Goal: Task Accomplishment & Management: Complete application form

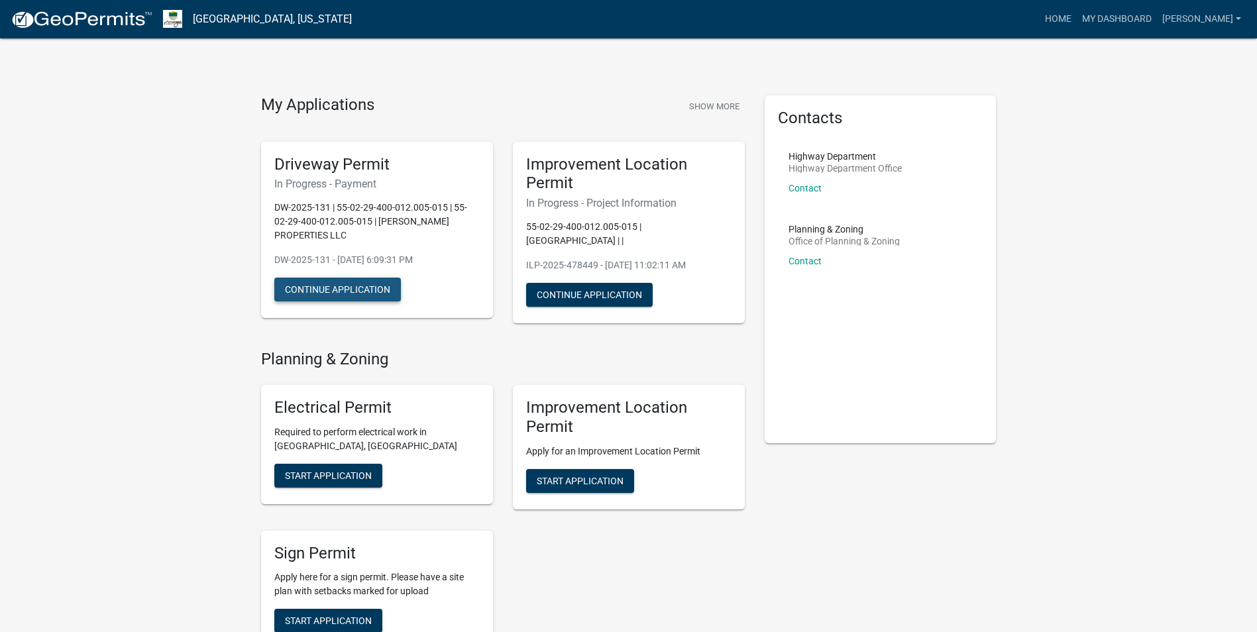
click at [348, 291] on button "Continue Application" at bounding box center [337, 290] width 127 height 24
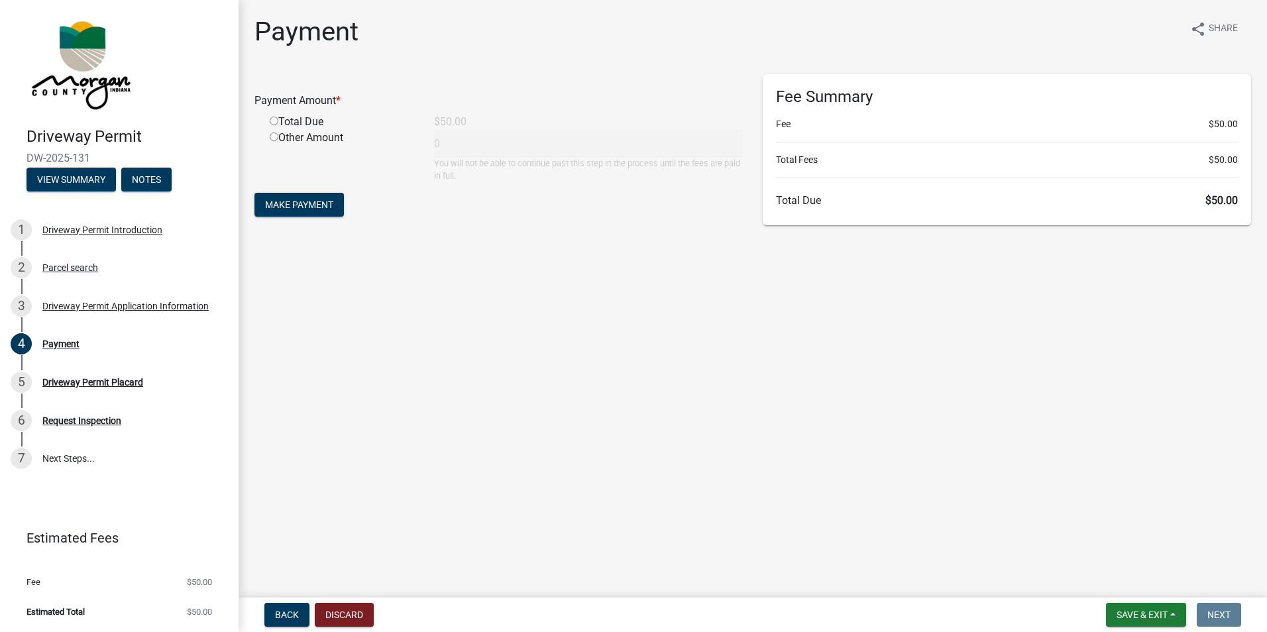
click at [275, 121] on input "radio" at bounding box center [274, 121] width 9 height 9
radio input "true"
type input "50"
click at [329, 207] on span "Make Payment" at bounding box center [299, 204] width 68 height 11
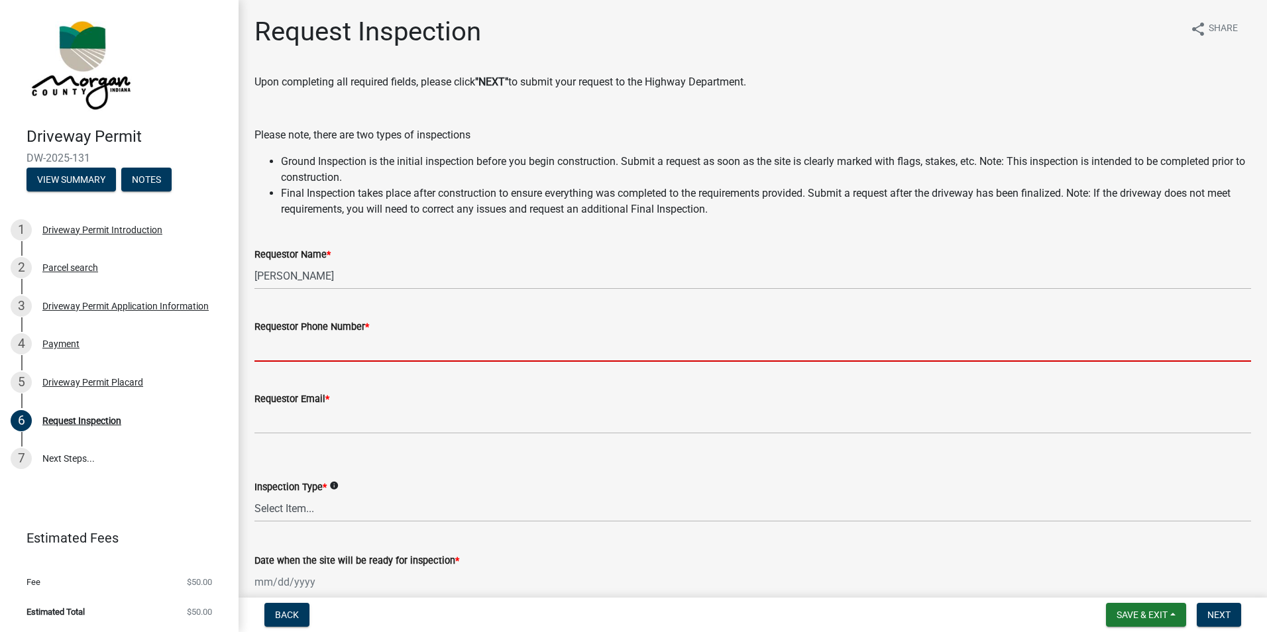
click at [382, 351] on input "Requestor Phone Number *" at bounding box center [752, 348] width 997 height 27
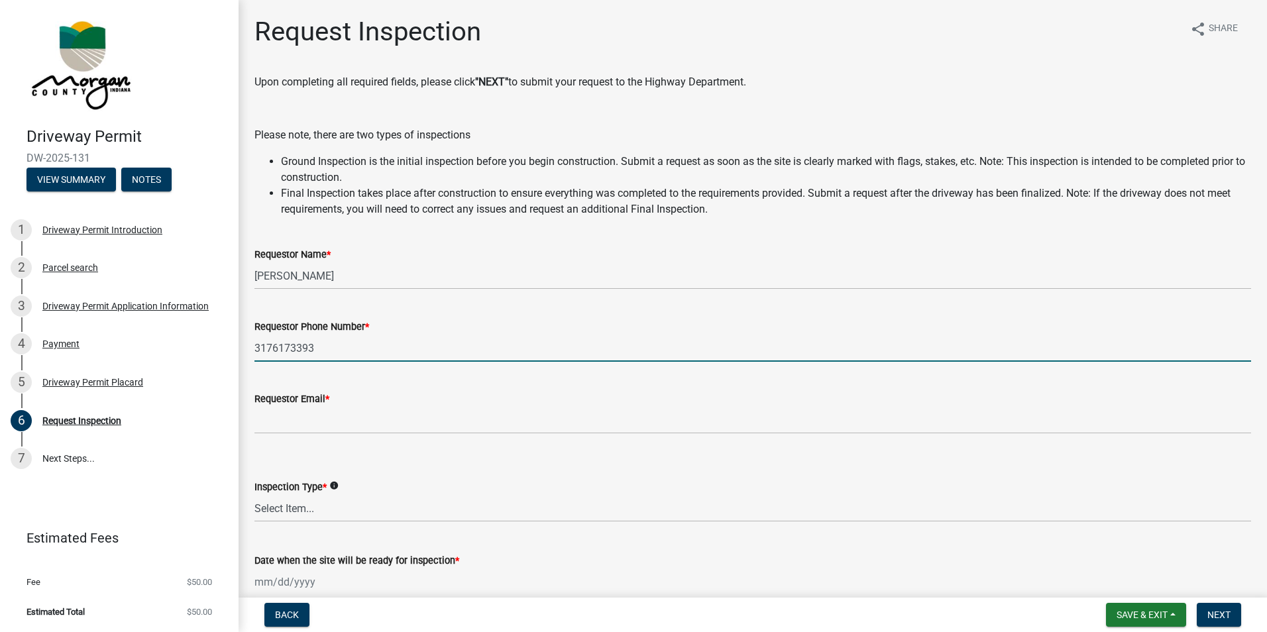
type input "3176173393"
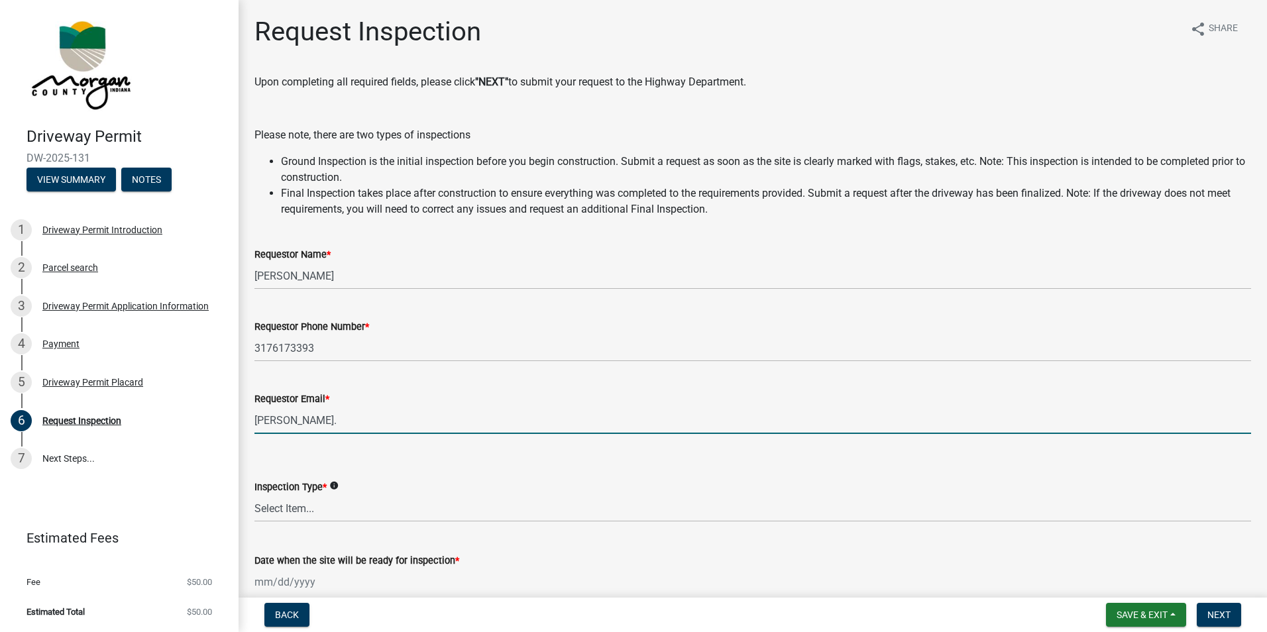
type input "owen.linthicum@gmail.com"
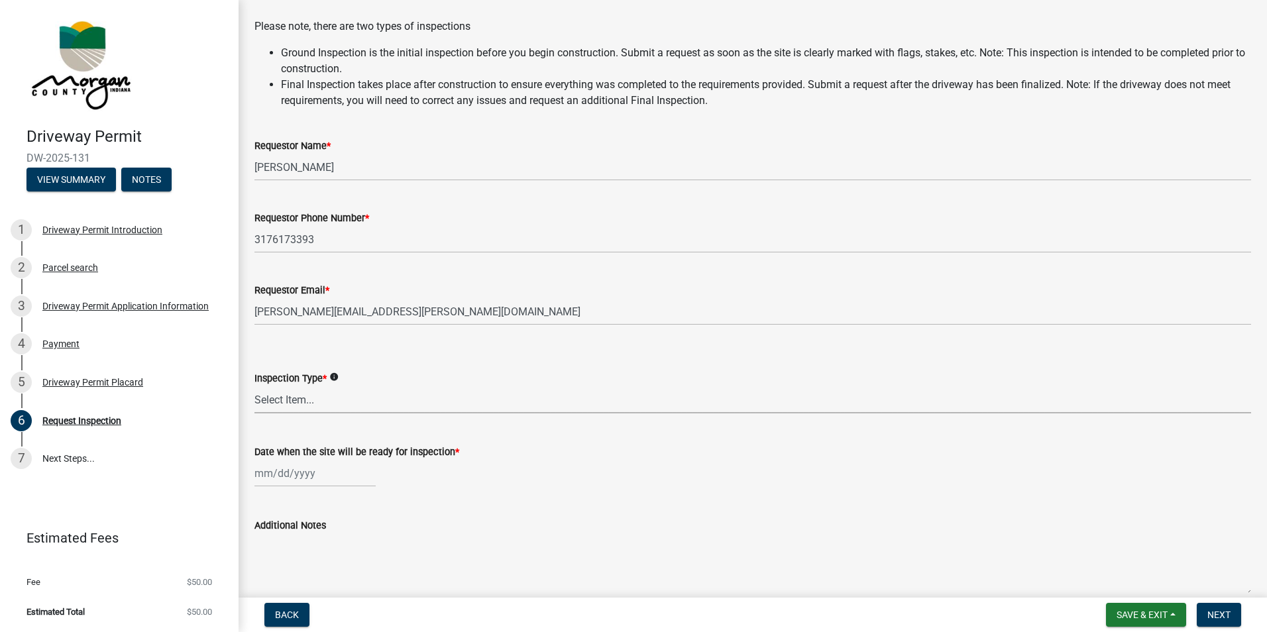
scroll to position [133, 0]
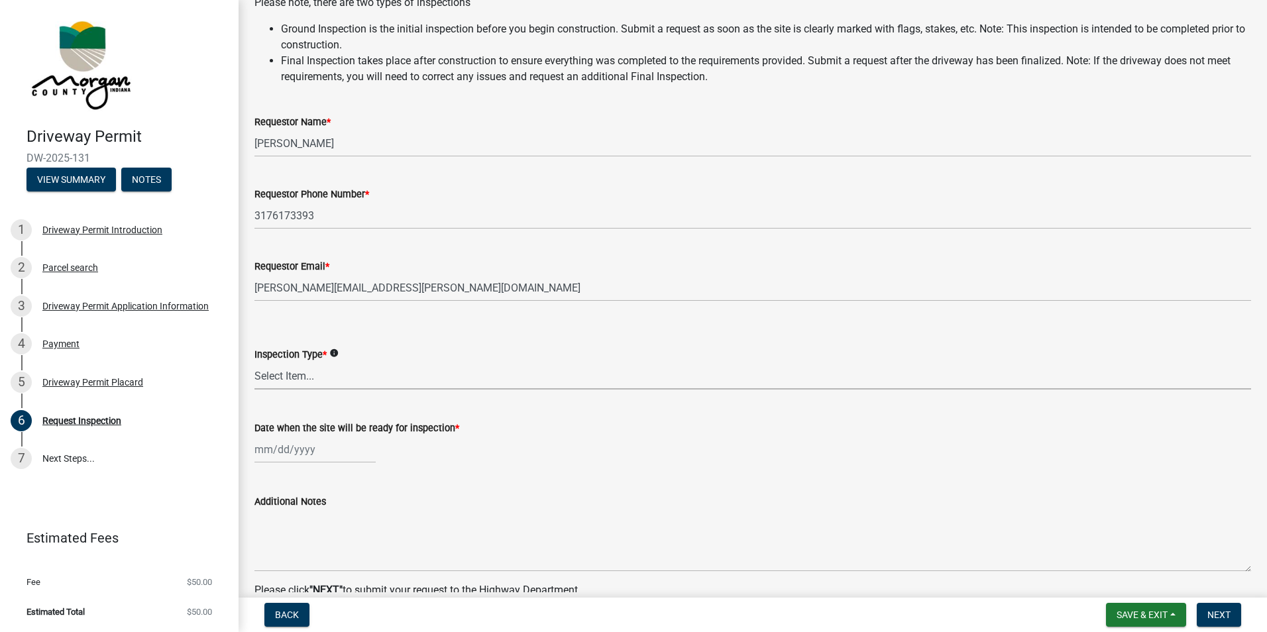
click at [542, 380] on select "Select Item... Ground Final" at bounding box center [752, 376] width 997 height 27
click at [254, 363] on select "Select Item... Ground Final" at bounding box center [752, 376] width 997 height 27
select select "dfa65b67-c15e-48ca-ba74-3b729e7c073f"
select select "9"
select select "2025"
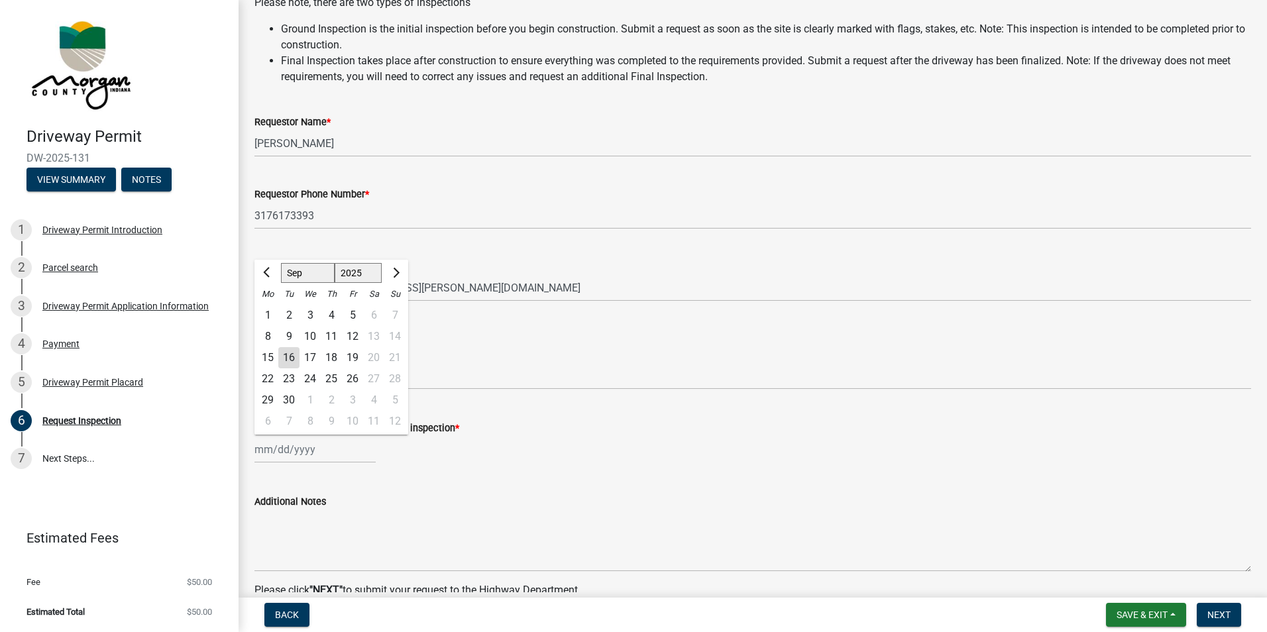
click at [280, 448] on div "Jan Feb Mar Apr May Jun Jul Aug Sep Oct Nov Dec 1525 1526 1527 1528 1529 1530 1…" at bounding box center [314, 449] width 121 height 27
click at [311, 357] on div "17" at bounding box center [310, 357] width 21 height 21
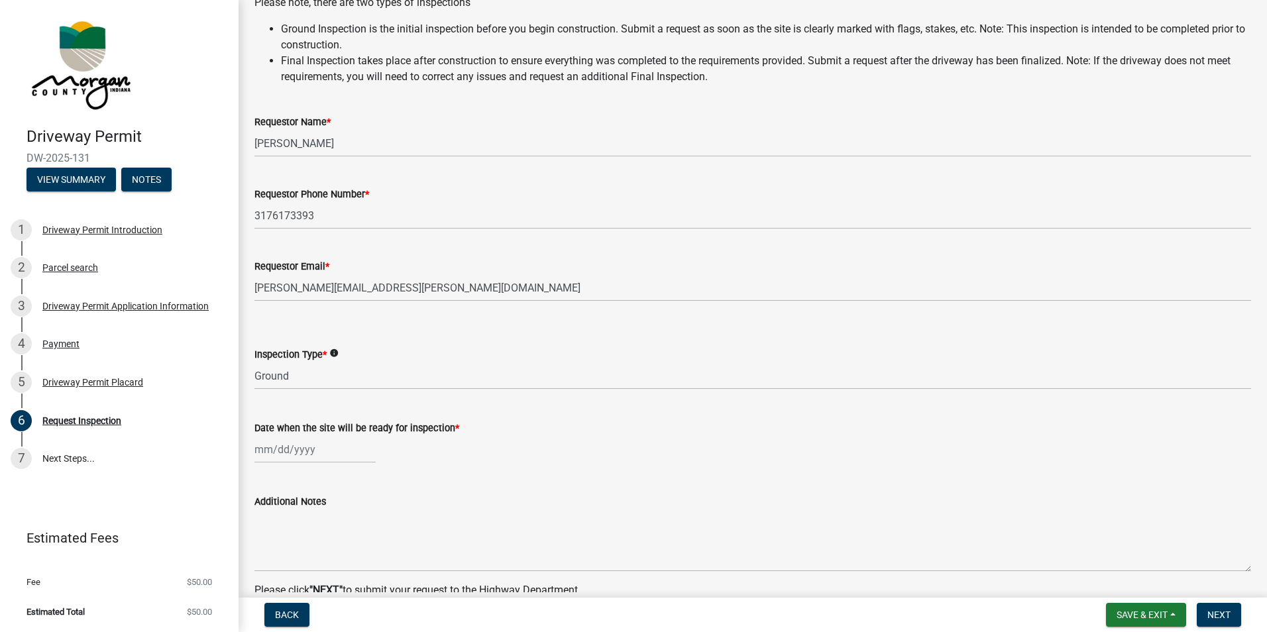
type input "09/17/2025"
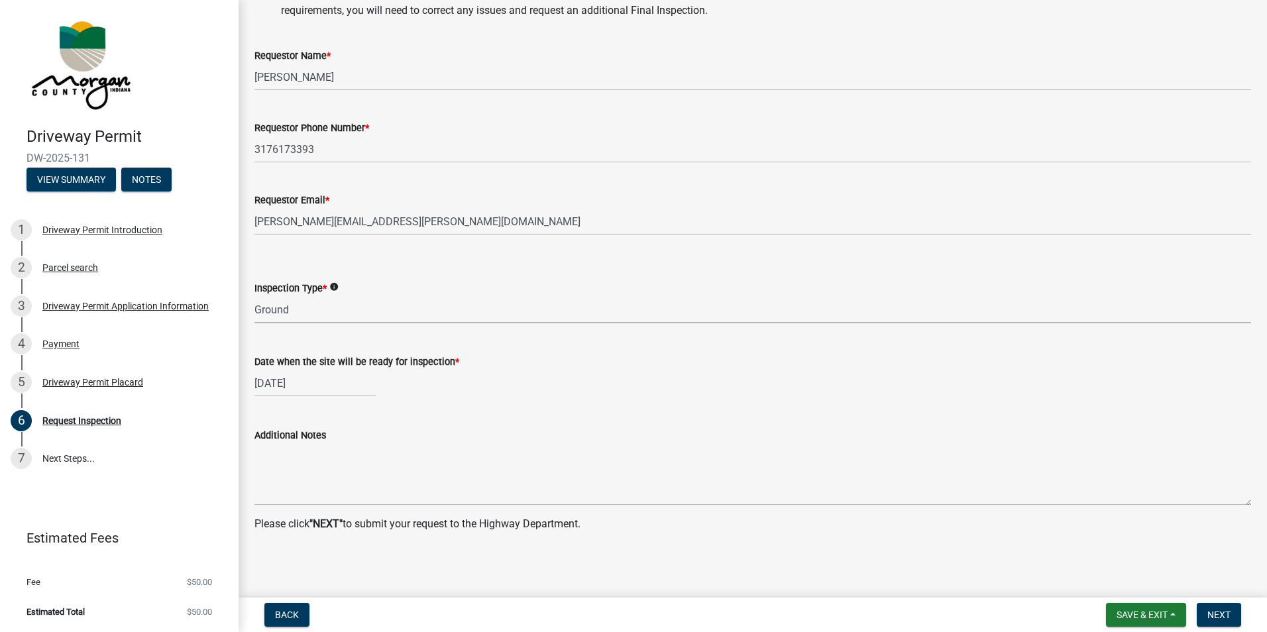
click at [302, 307] on select "Select Item... Ground Final" at bounding box center [752, 309] width 997 height 27
click at [331, 332] on wm-data-entity-input "Inspection Type * info Select Item... Ground Final" at bounding box center [752, 290] width 997 height 89
click at [334, 323] on select "Select Item... Ground Final" at bounding box center [752, 309] width 997 height 27
click at [254, 296] on select "Select Item... Ground Final" at bounding box center [752, 309] width 997 height 27
click at [317, 312] on select "Select Item... Ground Final" at bounding box center [752, 309] width 997 height 27
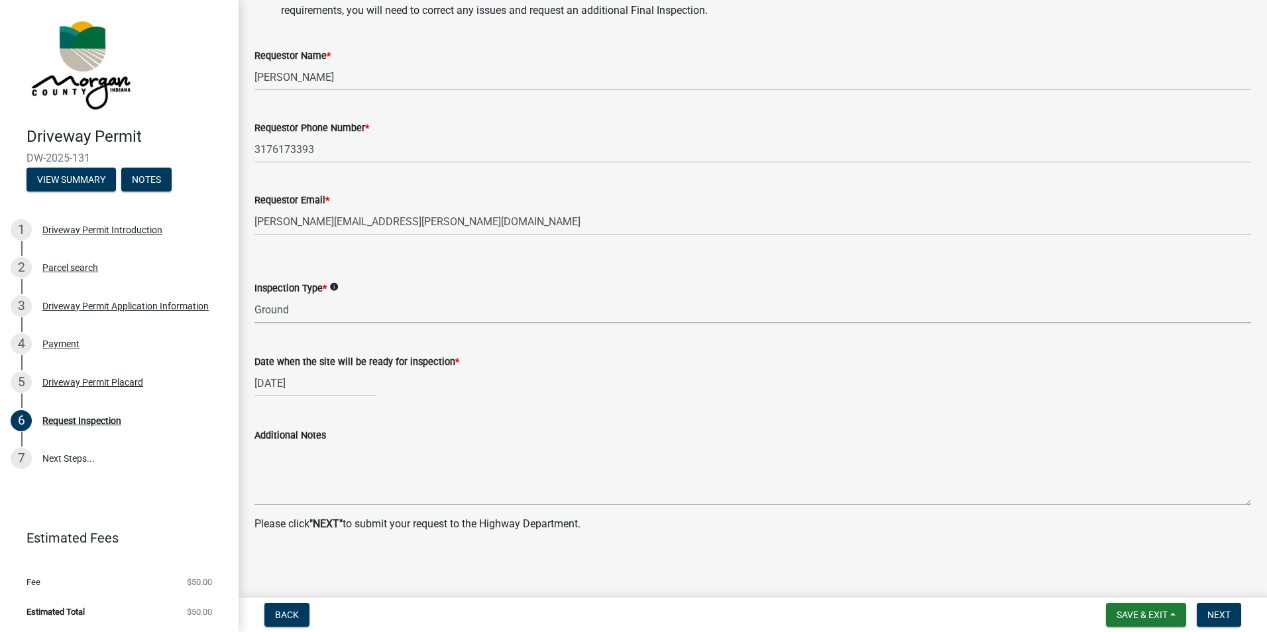
click at [254, 296] on select "Select Item... Ground Final" at bounding box center [752, 309] width 997 height 27
select select "dfa65b67-c15e-48ca-ba74-3b729e7c073f"
click at [1217, 619] on span "Next" at bounding box center [1218, 615] width 23 height 11
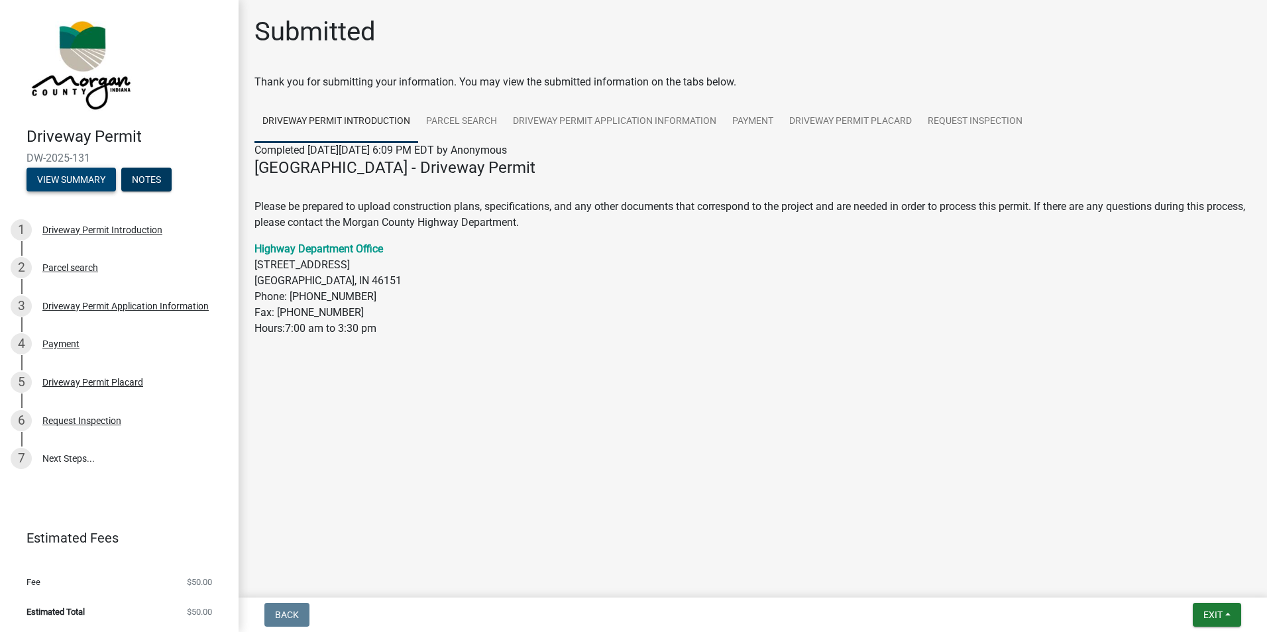
click at [88, 182] on button "View Summary" at bounding box center [71, 180] width 89 height 24
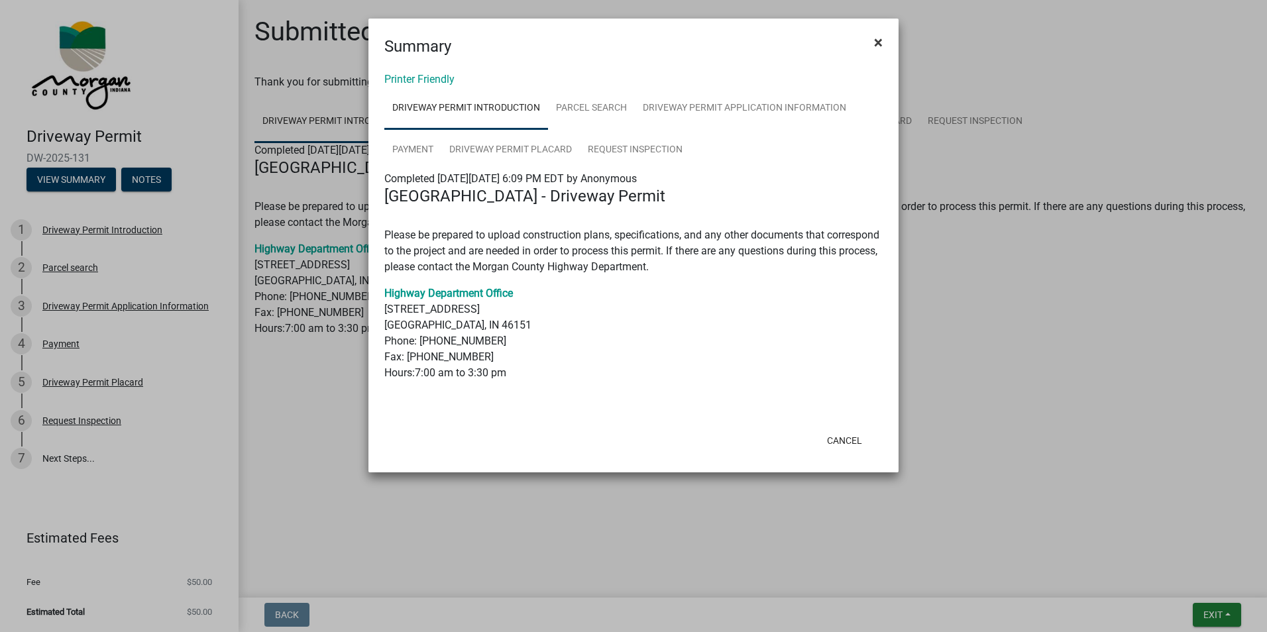
click at [883, 42] on button "×" at bounding box center [879, 42] width 30 height 37
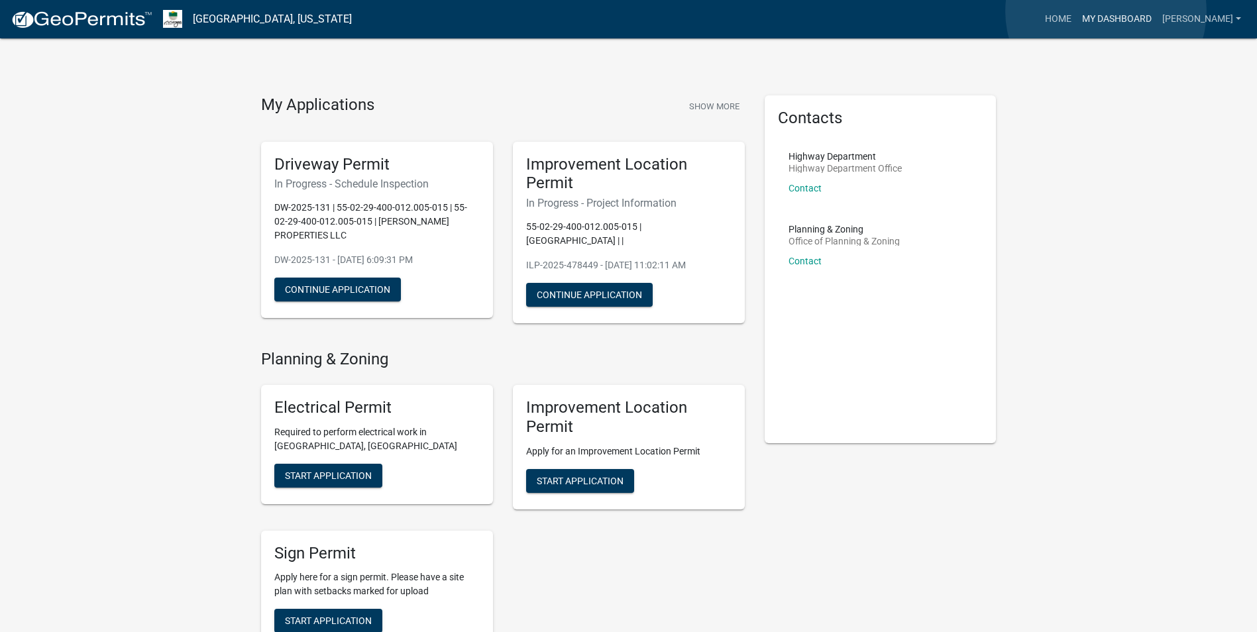
click at [1106, 11] on link "My Dashboard" at bounding box center [1117, 19] width 80 height 25
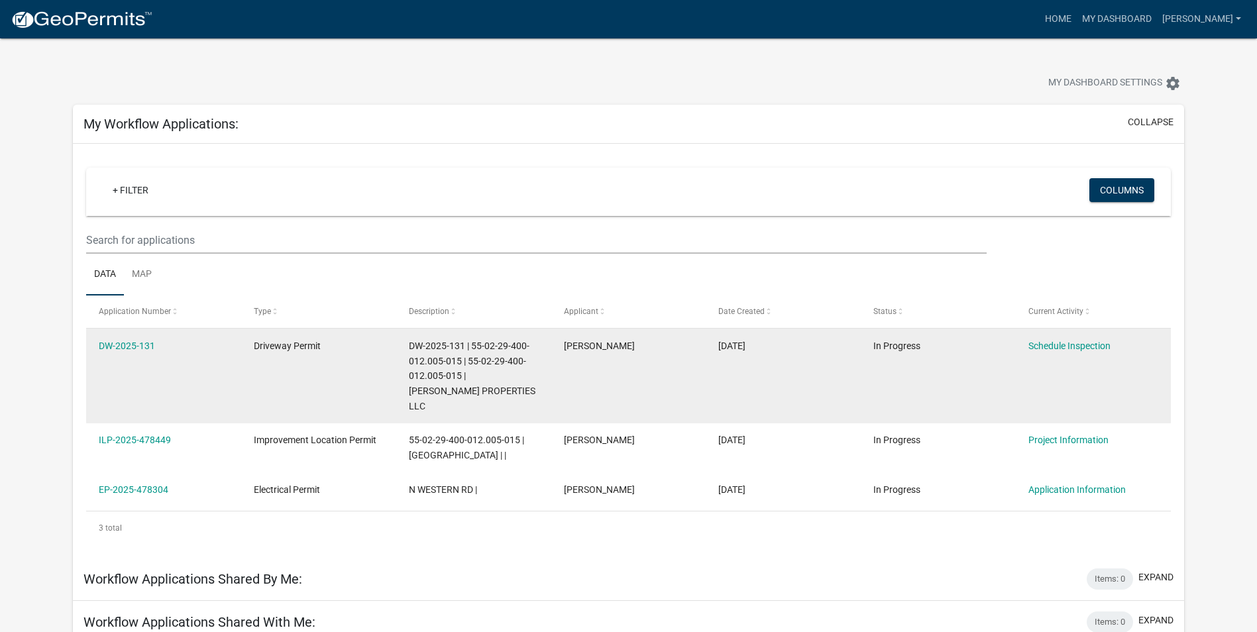
drag, startPoint x: 131, startPoint y: 349, endPoint x: 91, endPoint y: 406, distance: 69.0
click at [91, 406] on datatable-body-cell "DW-2025-131" at bounding box center [163, 376] width 155 height 95
drag, startPoint x: 160, startPoint y: 347, endPoint x: 98, endPoint y: 347, distance: 61.6
click at [98, 347] on datatable-body-cell "DW-2025-131" at bounding box center [163, 376] width 155 height 95
drag, startPoint x: 98, startPoint y: 347, endPoint x: 119, endPoint y: 344, distance: 21.4
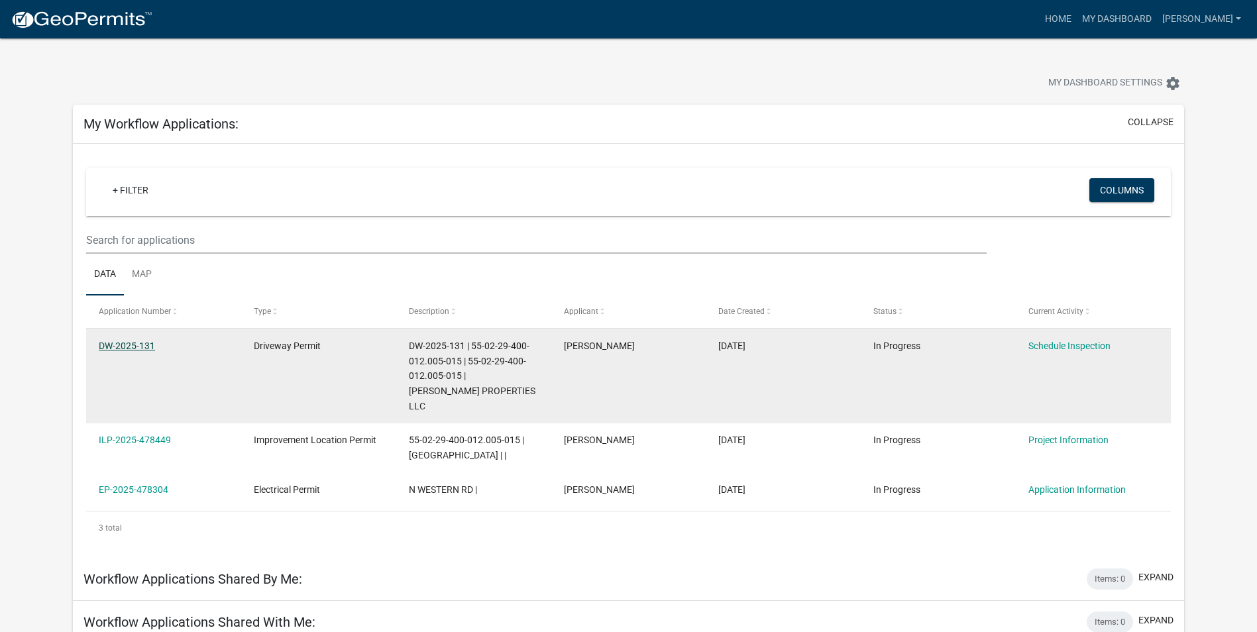
copy link "DW-2025-131"
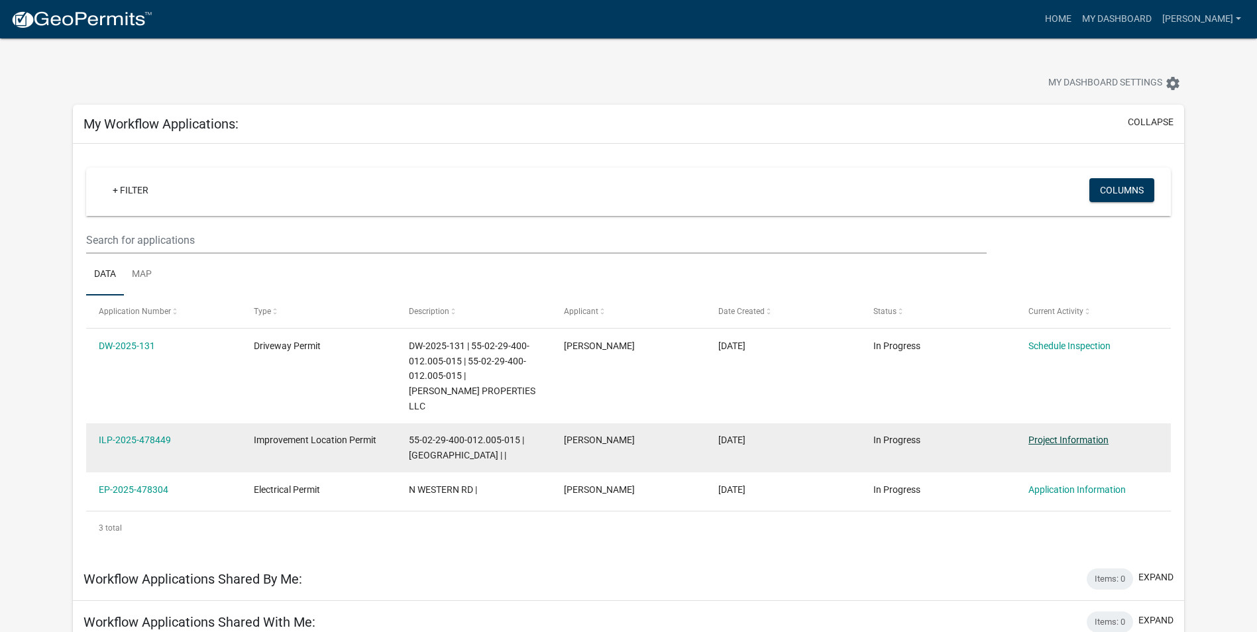
click at [1064, 435] on link "Project Information" at bounding box center [1069, 440] width 80 height 11
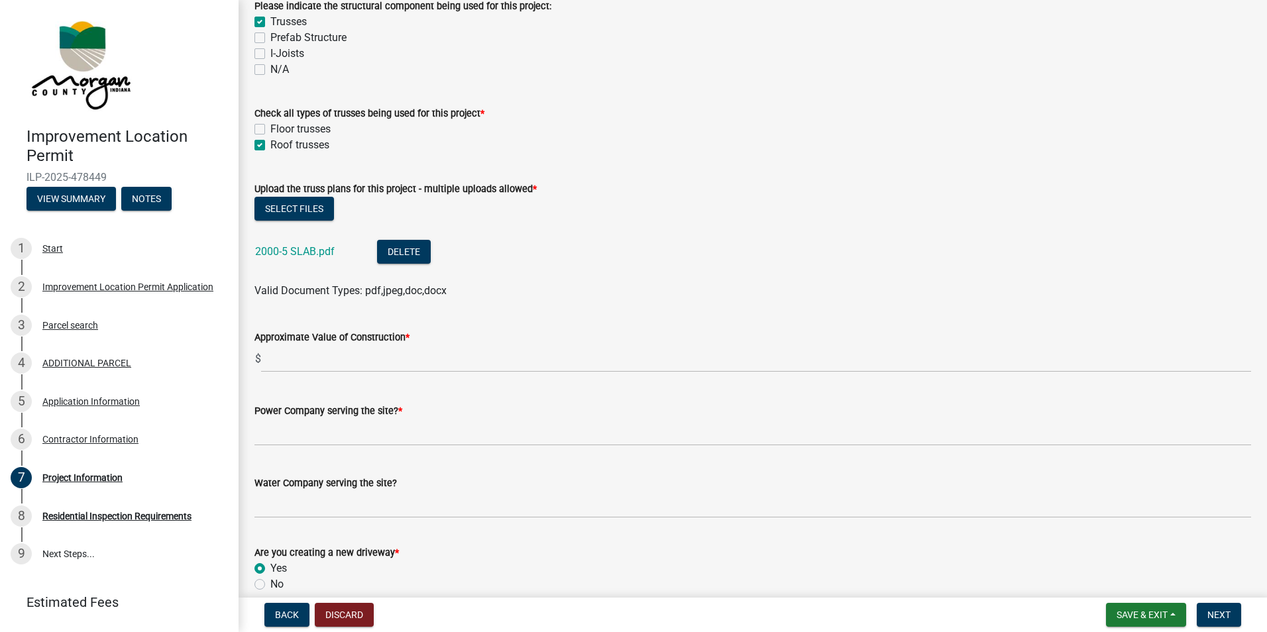
scroll to position [1325, 0]
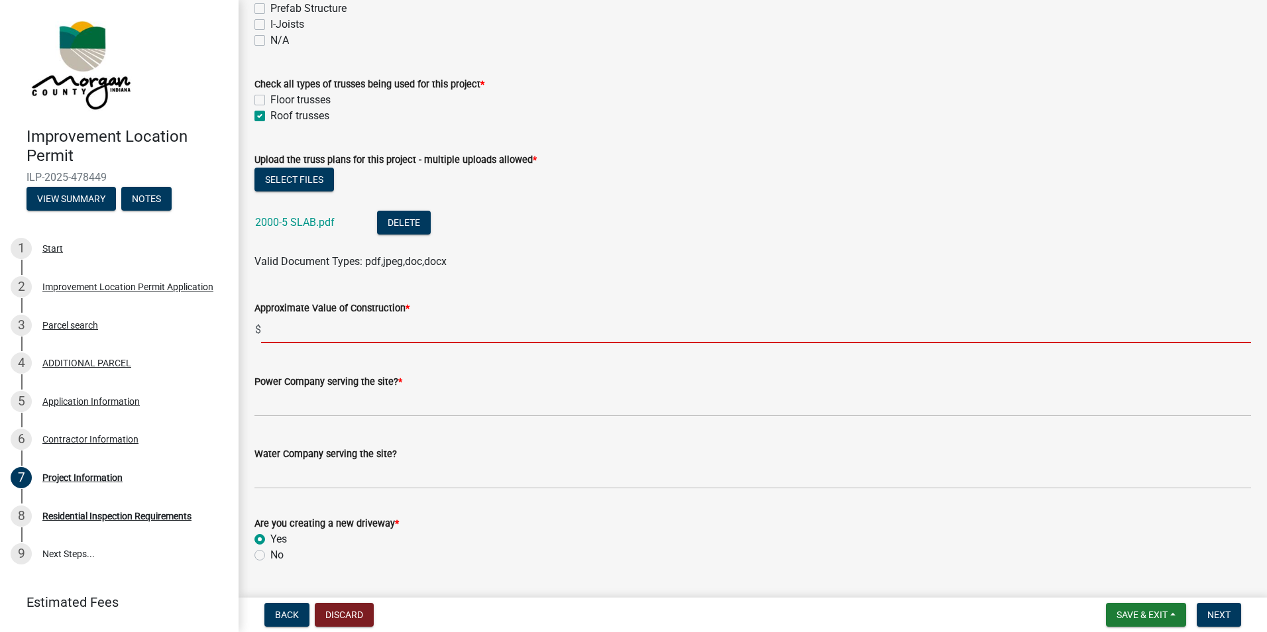
click at [399, 329] on input "text" at bounding box center [756, 329] width 990 height 27
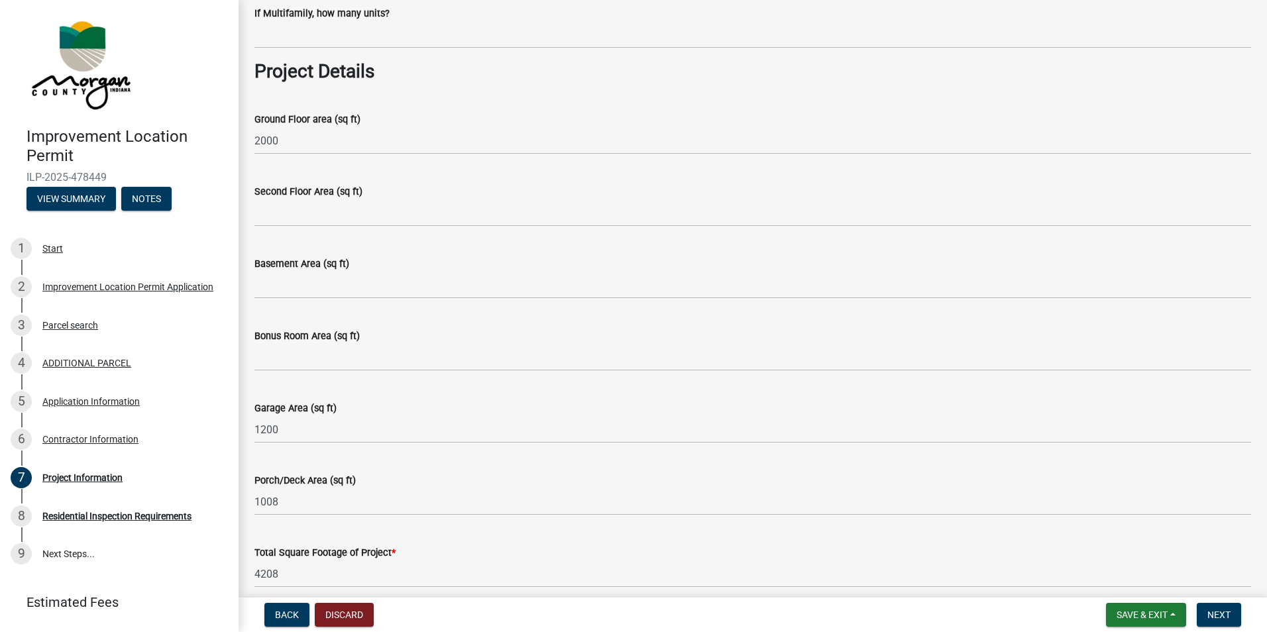
scroll to position [530, 0]
